Goal: Transaction & Acquisition: Purchase product/service

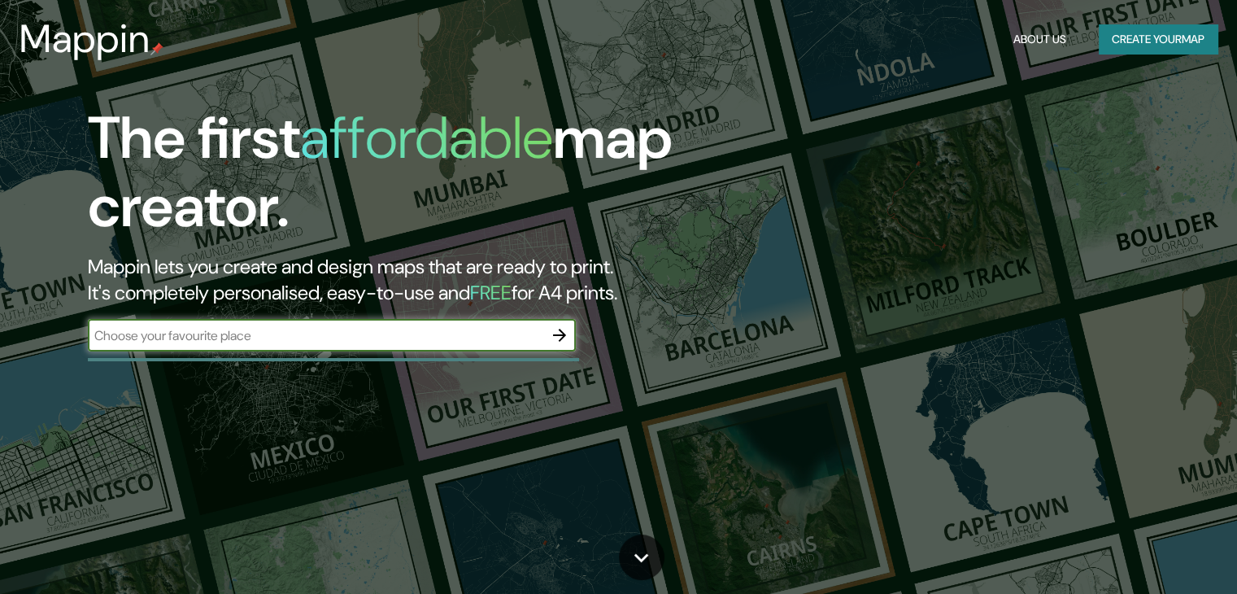
click at [286, 329] on input "text" at bounding box center [315, 335] width 455 height 19
type input "b"
type input "centro de [GEOGRAPHIC_DATA]"
click at [563, 337] on icon "button" at bounding box center [559, 335] width 13 height 13
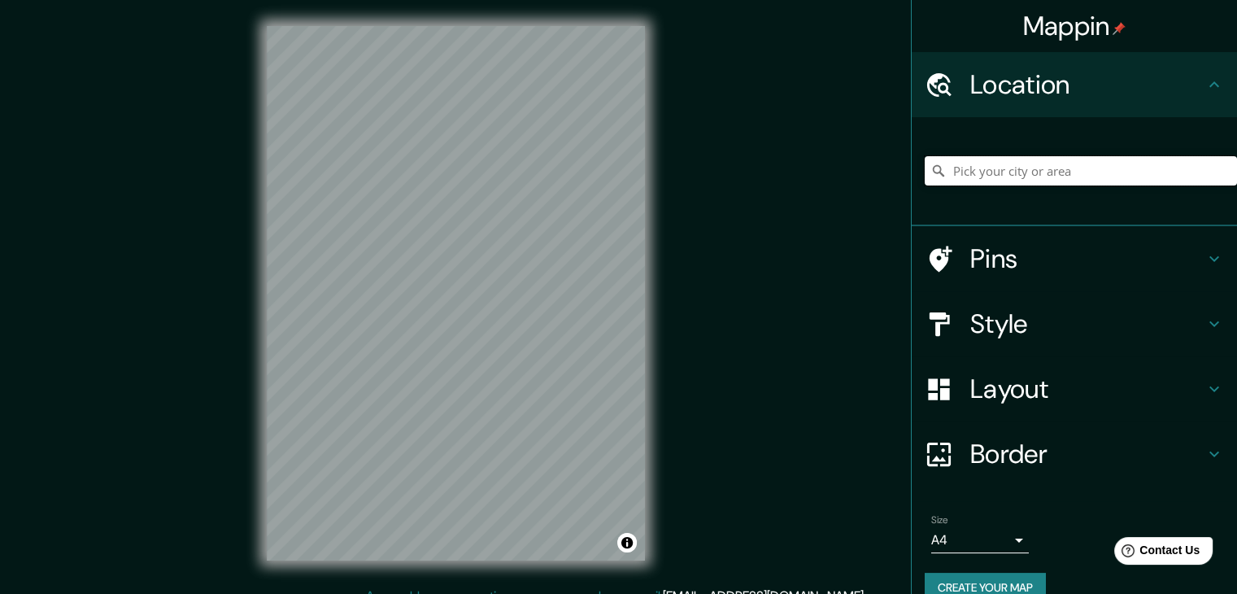
click at [1025, 181] on input "Pick your city or area" at bounding box center [1081, 170] width 312 height 29
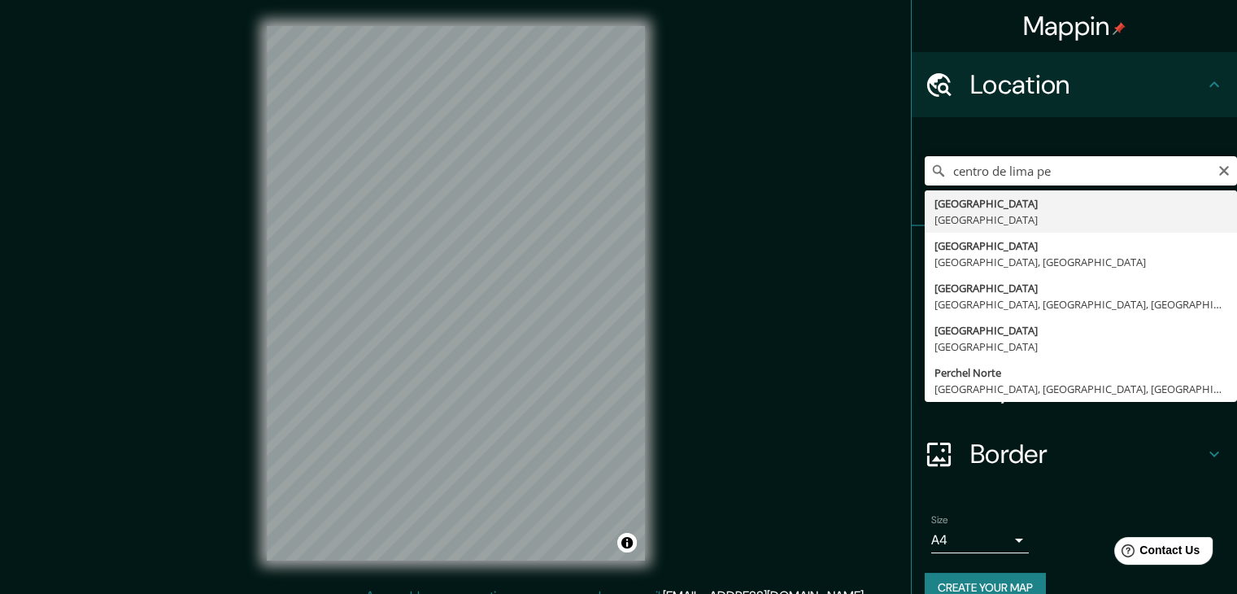
type input "[GEOGRAPHIC_DATA], [GEOGRAPHIC_DATA]"
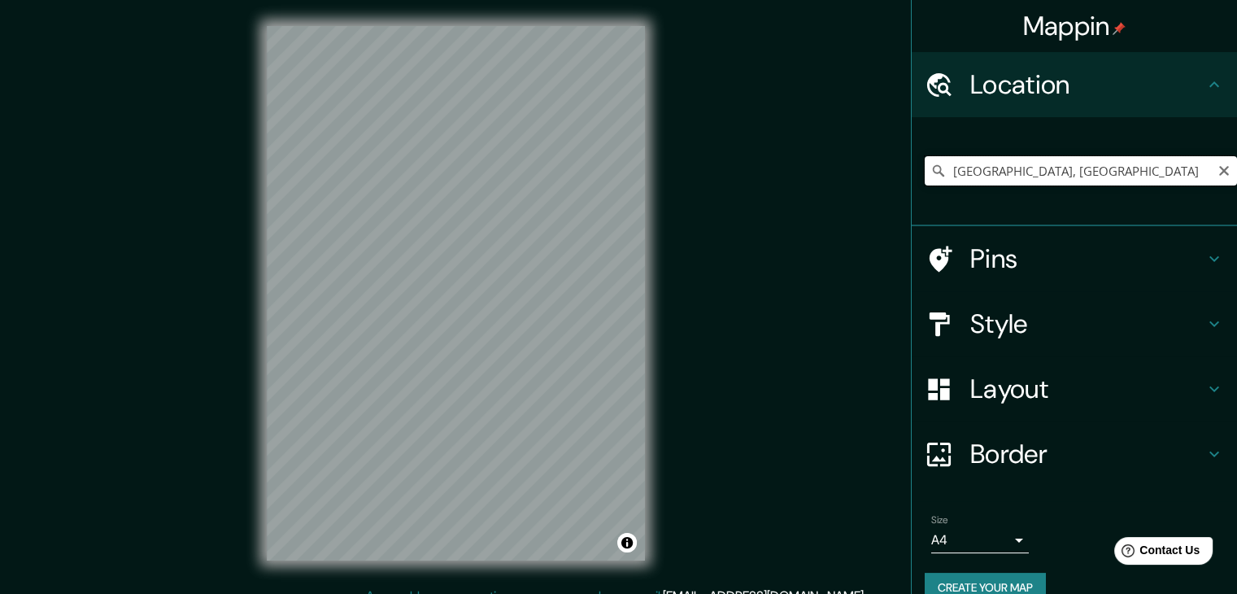
click at [969, 179] on input "[GEOGRAPHIC_DATA], [GEOGRAPHIC_DATA]" at bounding box center [1081, 170] width 312 height 29
click at [1068, 167] on input "[GEOGRAPHIC_DATA], [GEOGRAPHIC_DATA]" at bounding box center [1081, 170] width 312 height 29
